Goal: Task Accomplishment & Management: Manage account settings

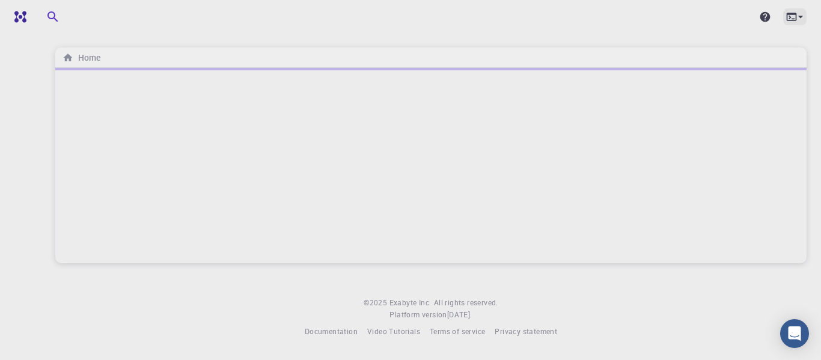
click at [797, 16] on icon at bounding box center [800, 17] width 12 height 12
click at [740, 23] on div at bounding box center [410, 180] width 821 height 360
click at [794, 16] on icon at bounding box center [800, 17] width 12 height 12
click at [797, 16] on div at bounding box center [410, 180] width 821 height 360
click at [796, 16] on icon at bounding box center [800, 17] width 12 height 12
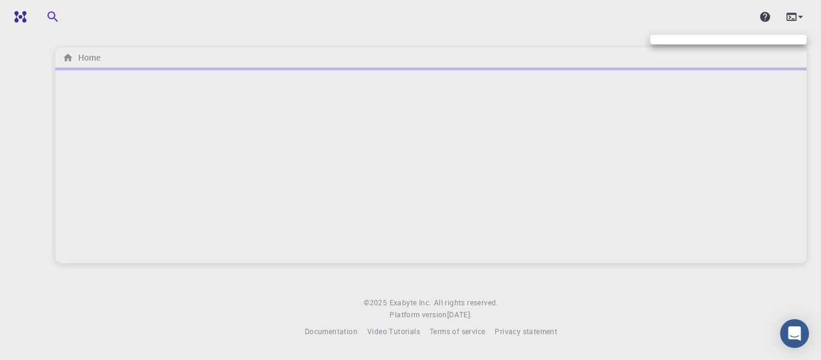
click at [76, 56] on div at bounding box center [410, 180] width 821 height 360
click at [141, 15] on icon "button" at bounding box center [139, 16] width 13 height 13
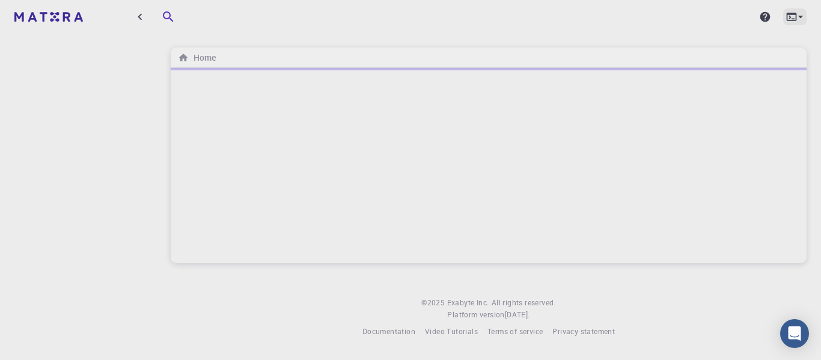
click at [798, 13] on icon at bounding box center [800, 17] width 12 height 12
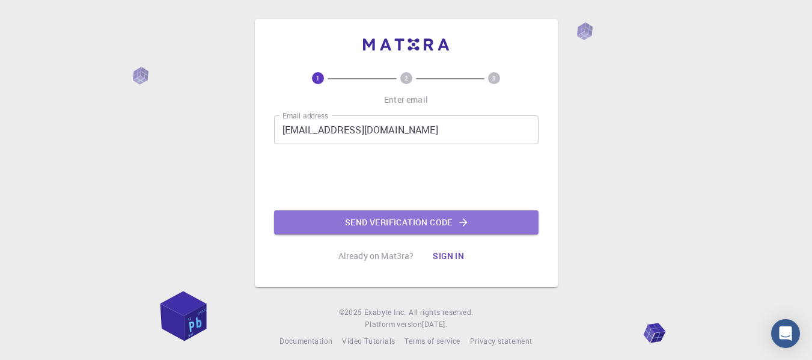
click at [354, 225] on button "Send verification code" at bounding box center [406, 222] width 264 height 24
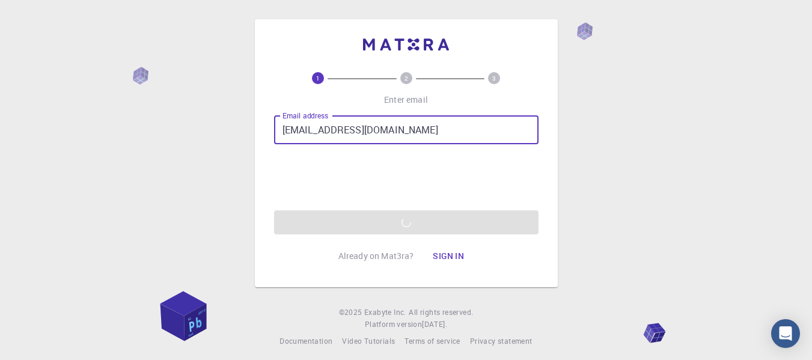
click at [392, 130] on input "anki.sinopp@gmail.com" at bounding box center [406, 129] width 264 height 29
click at [416, 135] on input "anki.sinopp@gmail.com" at bounding box center [406, 129] width 264 height 29
type input "a"
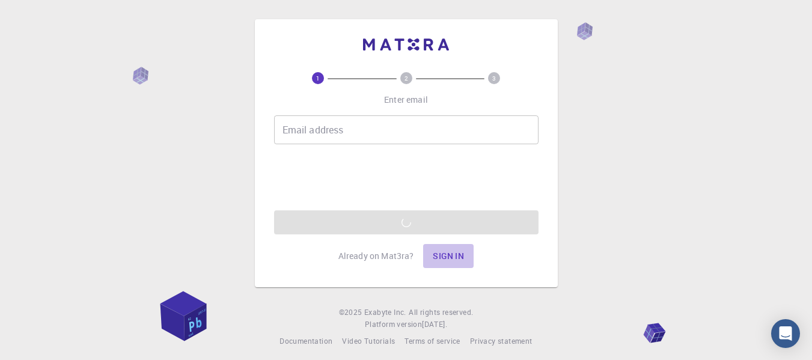
click at [447, 257] on button "Sign in" at bounding box center [448, 256] width 50 height 24
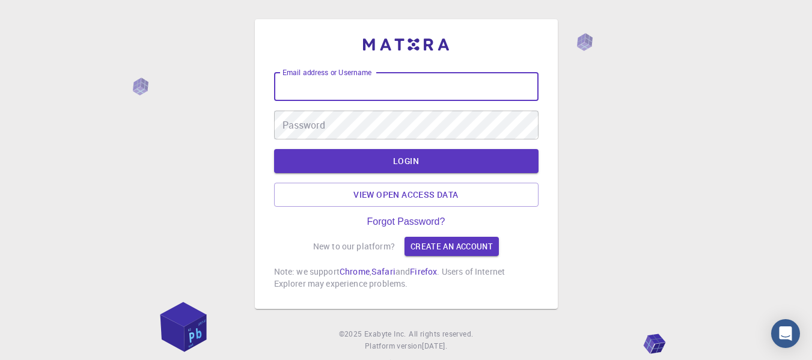
click at [340, 87] on input "Email address or Username" at bounding box center [406, 86] width 264 height 29
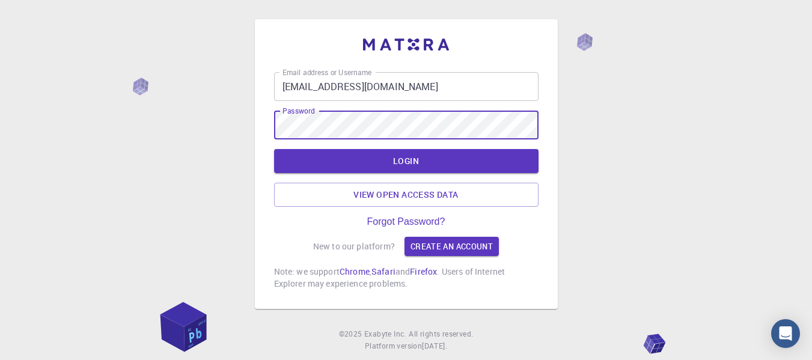
click at [309, 126] on div "Password Password" at bounding box center [406, 125] width 264 height 29
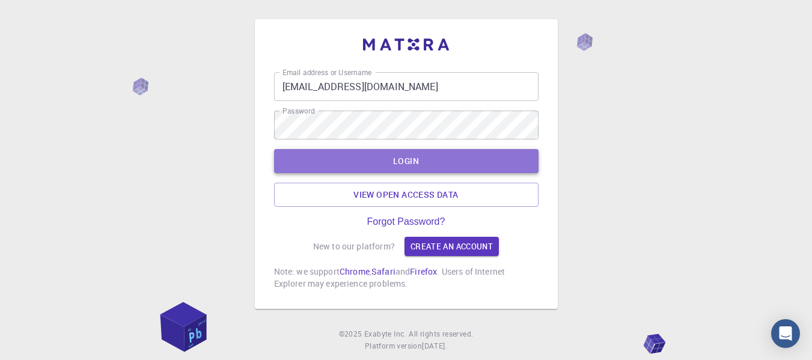
click at [371, 168] on button "LOGIN" at bounding box center [406, 161] width 264 height 24
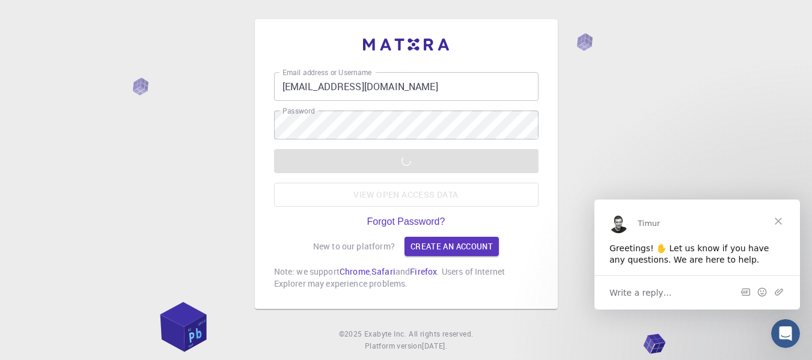
click at [781, 222] on span "Close" at bounding box center [777, 220] width 43 height 43
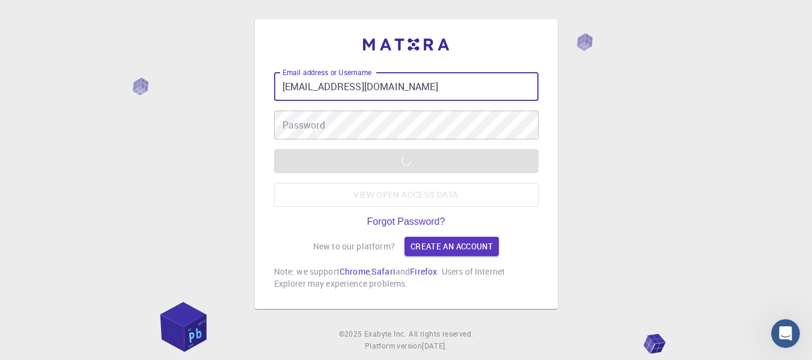
click at [422, 85] on input "anki.sinopp@gmail.com" at bounding box center [406, 86] width 264 height 29
type input "a"
